Goal: Transaction & Acquisition: Book appointment/travel/reservation

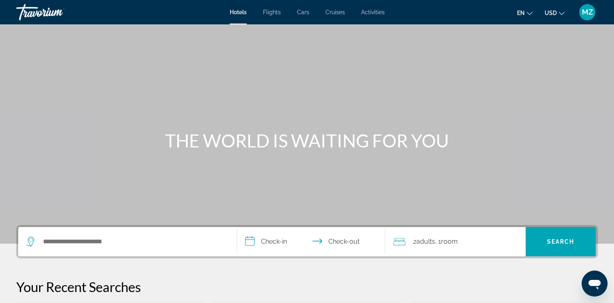
click at [555, 17] on button "USD USD ($) MXN (Mex$) CAD (Can$) GBP (£) EUR (€) AUD (A$) NZD (NZ$) CNY (CN¥)" at bounding box center [554, 13] width 20 height 12
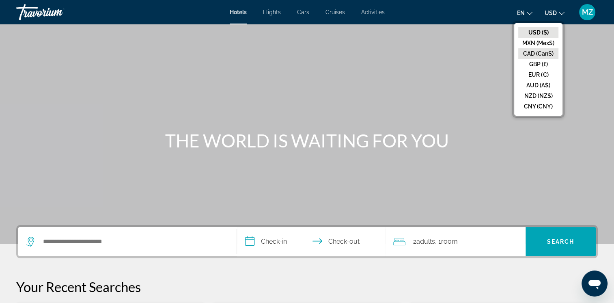
click at [531, 53] on button "CAD (Can$)" at bounding box center [538, 53] width 40 height 11
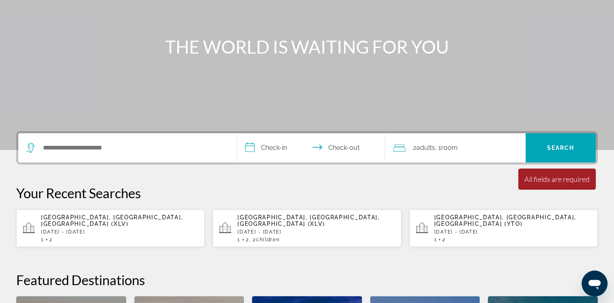
scroll to position [162, 0]
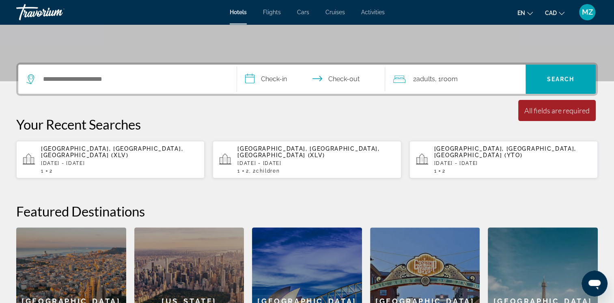
click at [94, 160] on p "[DATE] - [DATE]" at bounding box center [119, 163] width 157 height 6
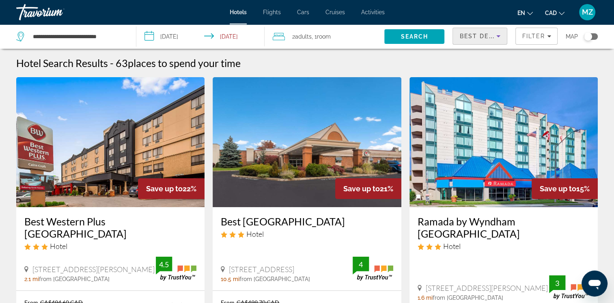
click at [488, 37] on span "Best Deals" at bounding box center [480, 36] width 42 height 6
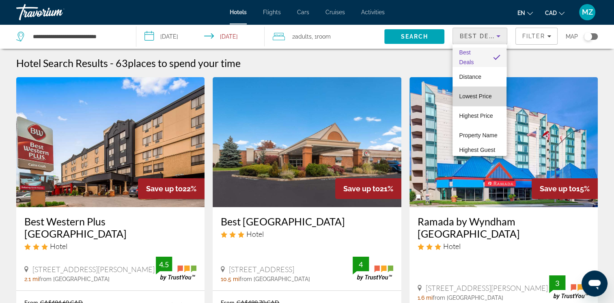
click at [483, 93] on span "Lowest Price" at bounding box center [475, 96] width 32 height 6
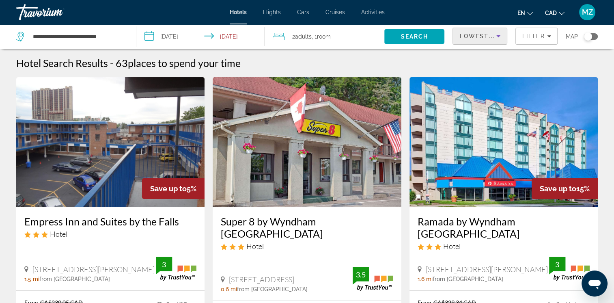
scroll to position [41, 0]
